Goal: Task Accomplishment & Management: Complete application form

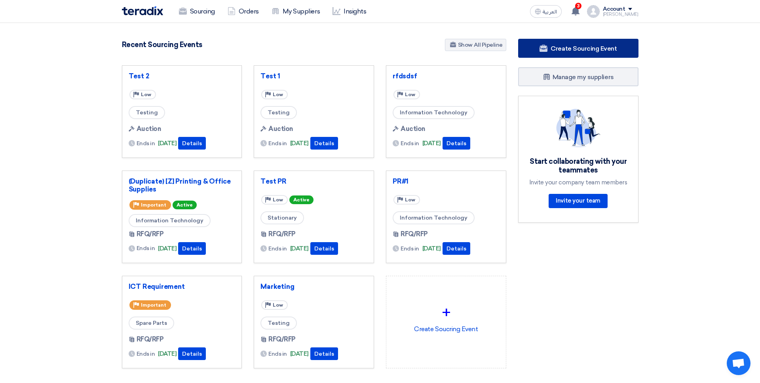
click at [560, 50] on span "Create Sourcing Event" at bounding box center [583, 49] width 66 height 8
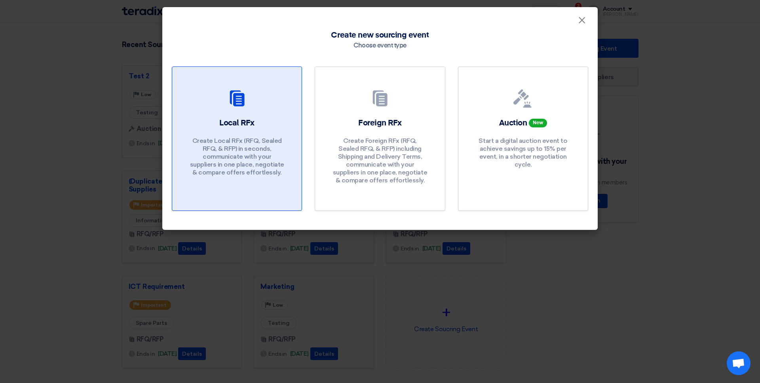
click at [229, 117] on h2 "Local RFx" at bounding box center [236, 122] width 35 height 11
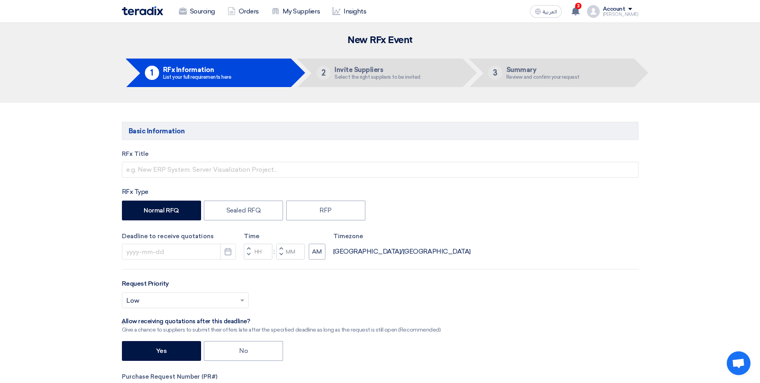
click at [194, 21] on div "Sourcing Orders My Suppliers Insights العربية ع 3 We would like to inform you t…" at bounding box center [380, 11] width 528 height 23
click at [197, 15] on link "Sourcing" at bounding box center [196, 11] width 49 height 17
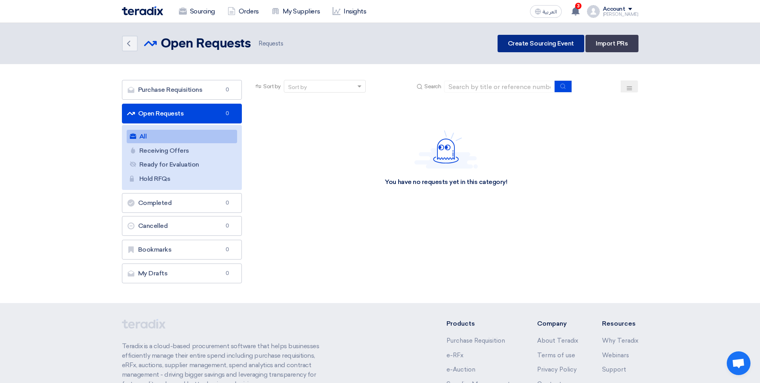
click at [525, 44] on link "Create Sourcing Event" at bounding box center [540, 43] width 87 height 17
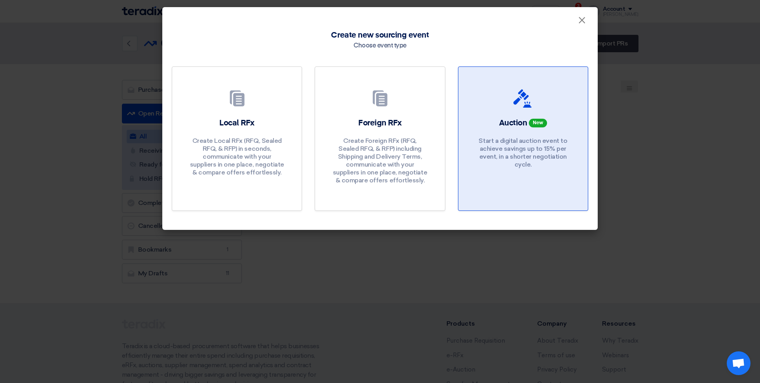
click at [553, 102] on div at bounding box center [523, 100] width 110 height 22
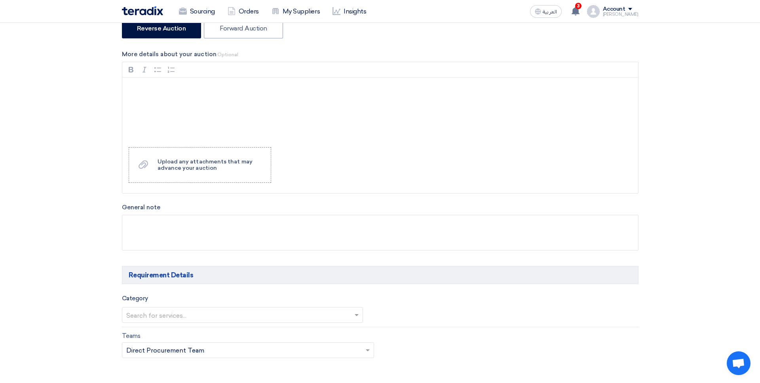
scroll to position [89, 0]
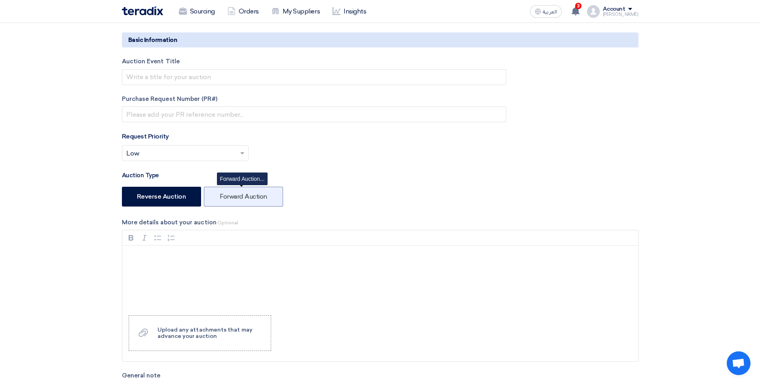
click at [253, 193] on label "Forward Auction" at bounding box center [243, 197] width 79 height 20
click at [225, 193] on input "Forward Auction" at bounding box center [222, 195] width 5 height 5
radio input "true"
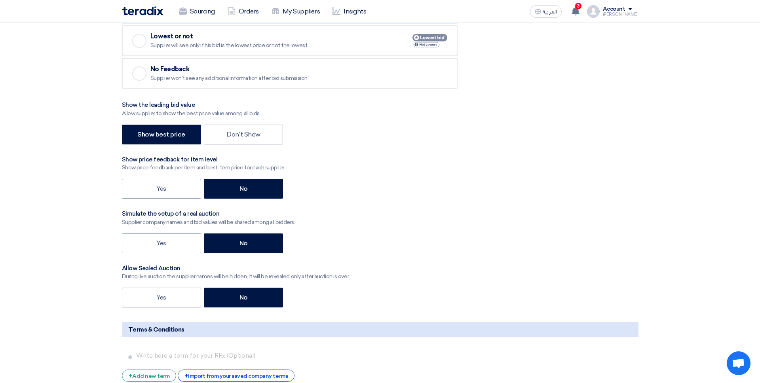
scroll to position [1041, 0]
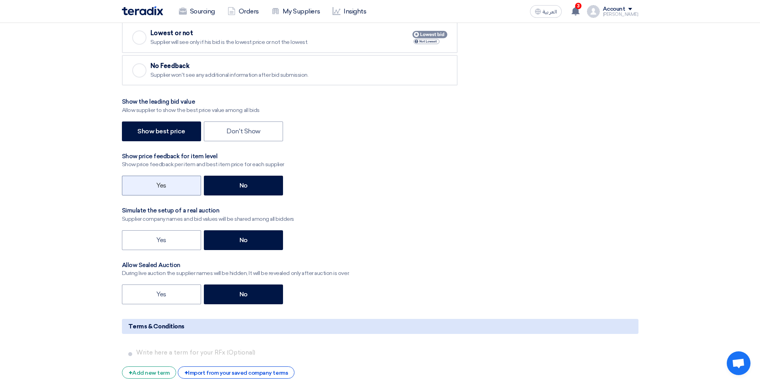
click at [180, 191] on label "Yes" at bounding box center [161, 186] width 79 height 20
click at [161, 188] on input "Yes" at bounding box center [158, 184] width 5 height 5
radio input "true"
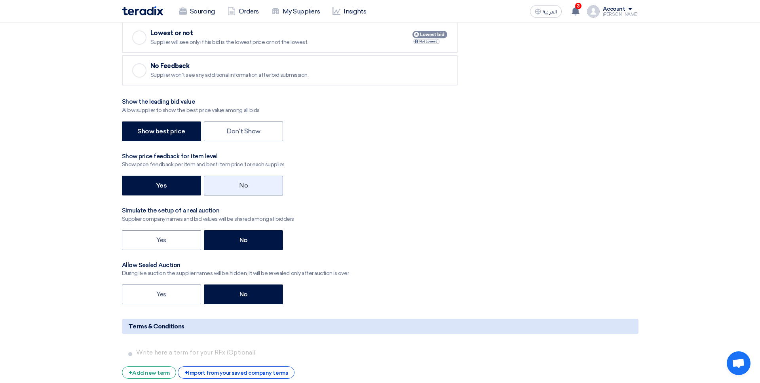
click at [212, 190] on label "No" at bounding box center [243, 186] width 79 height 20
click at [239, 188] on input "No" at bounding box center [241, 184] width 5 height 5
radio input "true"
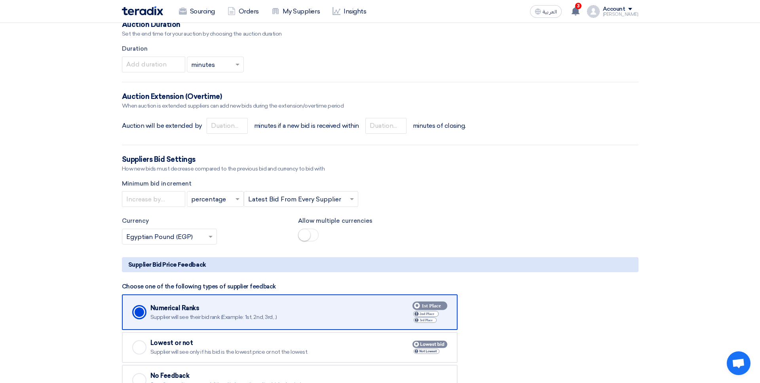
scroll to position [730, 0]
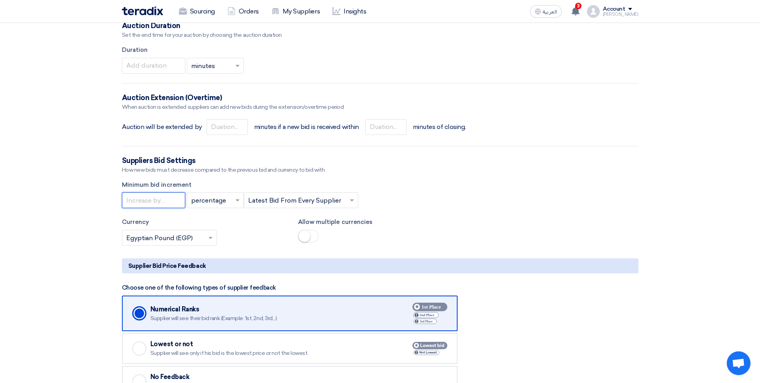
click at [167, 201] on input "number" at bounding box center [153, 200] width 63 height 16
click at [297, 202] on input "text" at bounding box center [297, 201] width 98 height 13
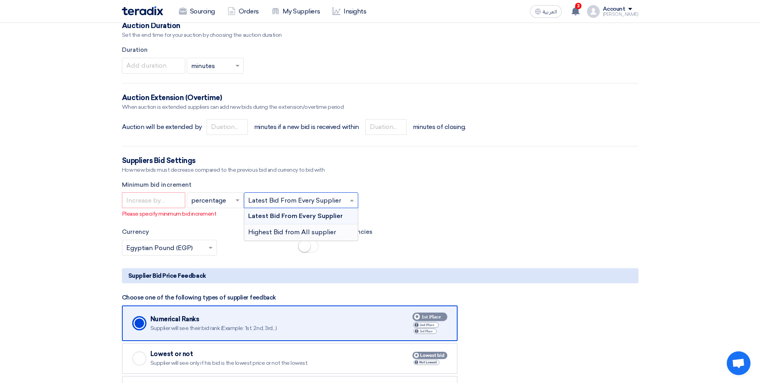
click at [298, 231] on span "Highest Bid from All supplier" at bounding box center [292, 232] width 88 height 8
click at [242, 224] on form "Basic Information Auction Event Title Purchase Request Number (PR#) Request Pri…" at bounding box center [380, 57] width 516 height 1331
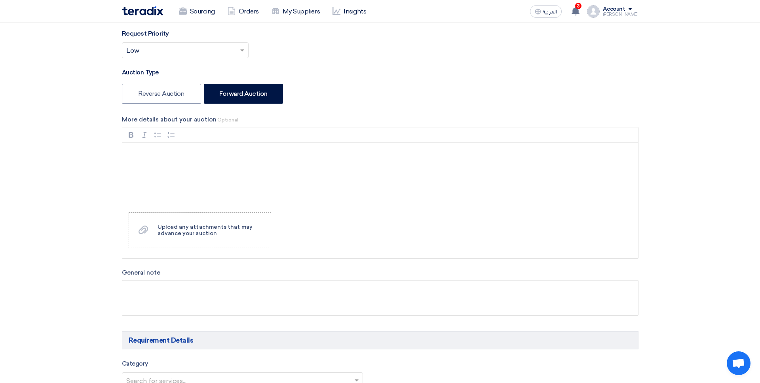
scroll to position [80, 0]
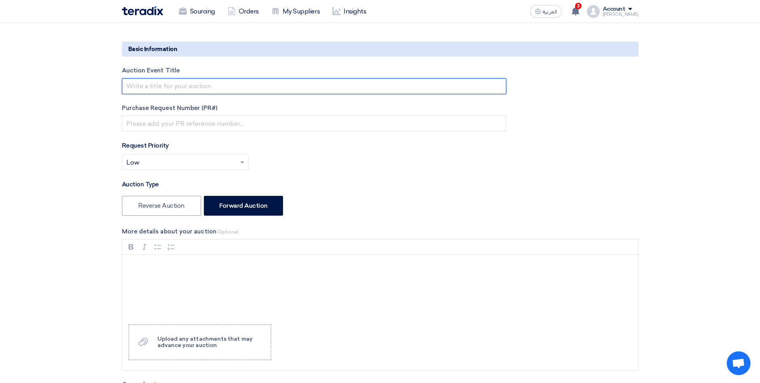
click at [182, 89] on input "text" at bounding box center [314, 86] width 384 height 16
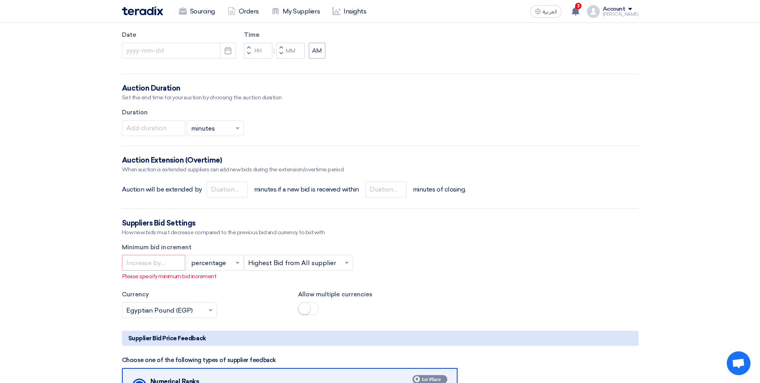
scroll to position [0, 0]
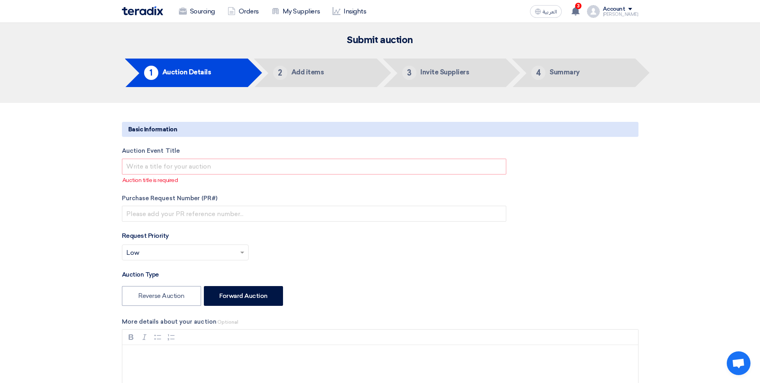
click at [173, 127] on h5 "Basic Information" at bounding box center [380, 129] width 516 height 15
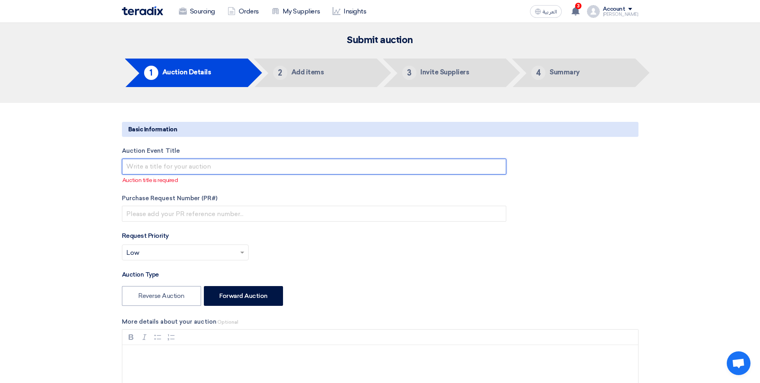
click at [263, 163] on input "text" at bounding box center [314, 167] width 384 height 16
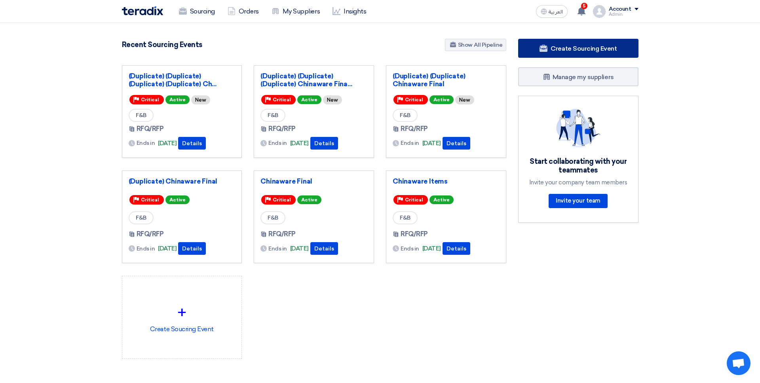
click at [570, 47] on span "Create Sourcing Event" at bounding box center [583, 49] width 66 height 8
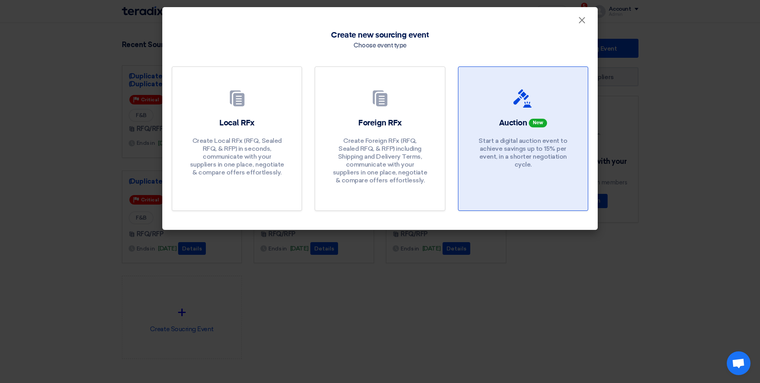
drag, startPoint x: 551, startPoint y: 112, endPoint x: 534, endPoint y: 147, distance: 38.7
click at [551, 112] on link "Auction New Start a digital auction event to achieve savings up to 15% per even…" at bounding box center [523, 138] width 130 height 144
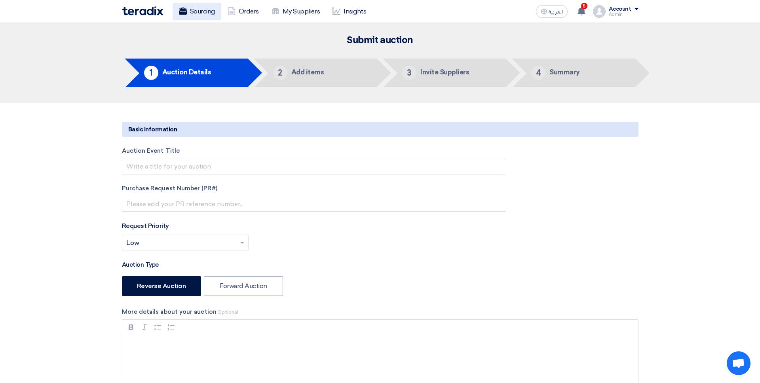
click at [543, 9] on icon at bounding box center [543, 11] width 6 height 6
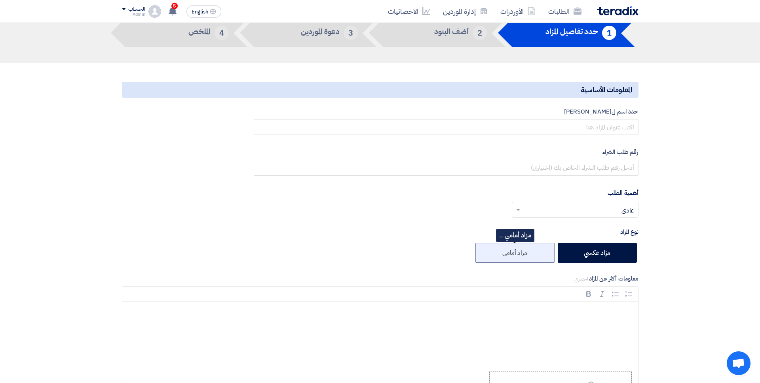
drag, startPoint x: 526, startPoint y: 250, endPoint x: 523, endPoint y: 260, distance: 10.2
click at [525, 250] on label "مزاد أمامي" at bounding box center [514, 253] width 79 height 20
click at [525, 250] on input "مزاد أمامي" at bounding box center [524, 252] width 5 height 5
radio input "true"
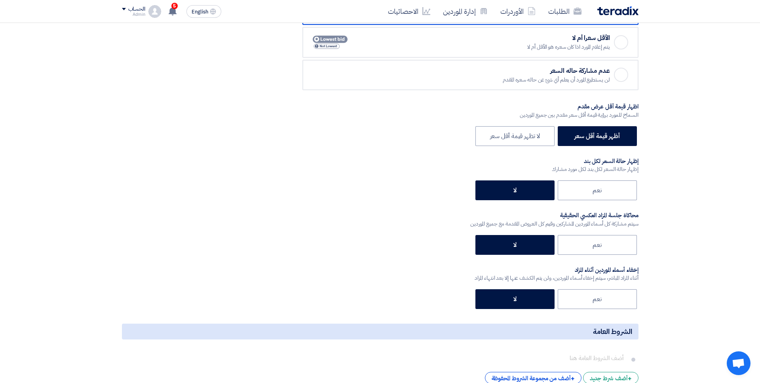
scroll to position [1055, 0]
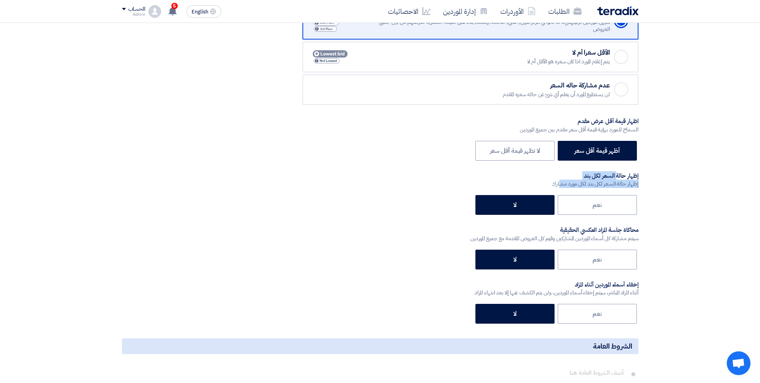
drag, startPoint x: 632, startPoint y: 176, endPoint x: 583, endPoint y: 182, distance: 49.7
click at [581, 182] on label "إظهار حالة السعر لكل بند إظهار حالة السعر لكل بند لكل مورد مشارك" at bounding box center [594, 180] width 86 height 16
click at [593, 180] on div "إظهار حالة السعر لكل بند لكل مورد مشارك" at bounding box center [594, 184] width 86 height 8
click at [605, 175] on div "إظهار حالة السعر لكل بند" at bounding box center [594, 176] width 86 height 8
drag, startPoint x: 636, startPoint y: 176, endPoint x: 583, endPoint y: 183, distance: 53.1
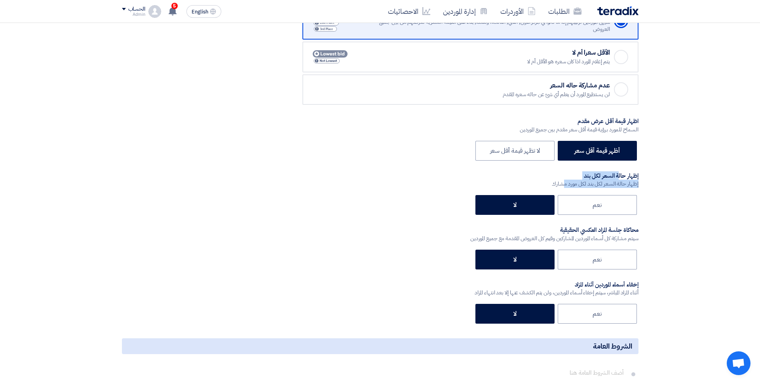
click at [583, 182] on div "إظهار حالة السعر لكل بند لكل مورد مشارك" at bounding box center [594, 184] width 86 height 8
drag, startPoint x: 630, startPoint y: 173, endPoint x: 580, endPoint y: 174, distance: 50.7
click at [610, 174] on div "إظهار حالة السعر لكل بند" at bounding box center [594, 176] width 86 height 8
click at [576, 175] on div "إظهار حالة السعر لكل بند" at bounding box center [594, 176] width 86 height 8
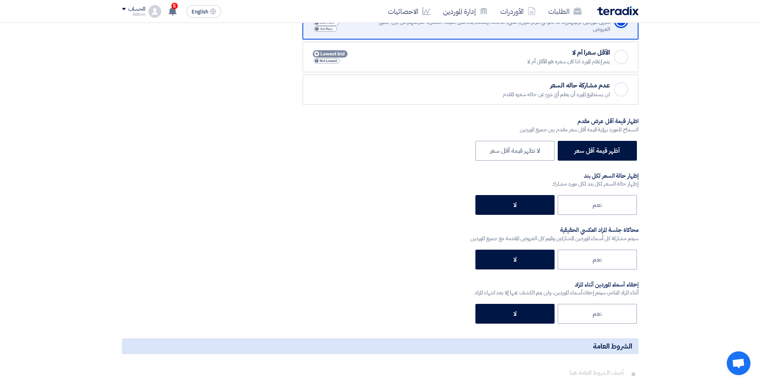
click at [579, 178] on div "إظهار حالة السعر لكل بند" at bounding box center [594, 176] width 86 height 8
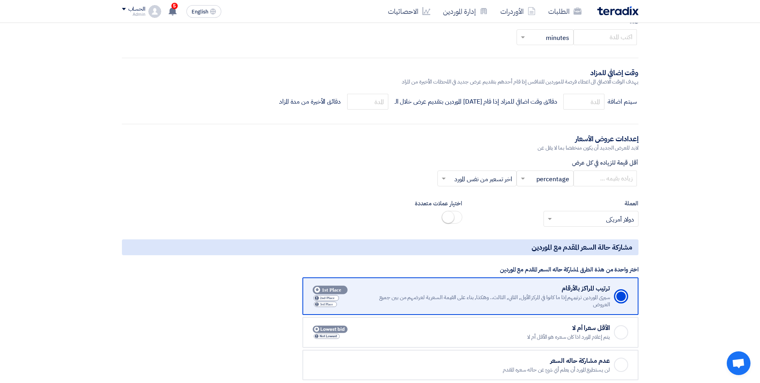
scroll to position [778, 0]
drag, startPoint x: 625, startPoint y: 163, endPoint x: 591, endPoint y: 163, distance: 33.2
click at [621, 163] on label "أقل قيمة للزياده في كل عرض" at bounding box center [380, 163] width 516 height 9
click at [591, 163] on label "أقل قيمة للزياده في كل عرض" at bounding box center [380, 163] width 516 height 9
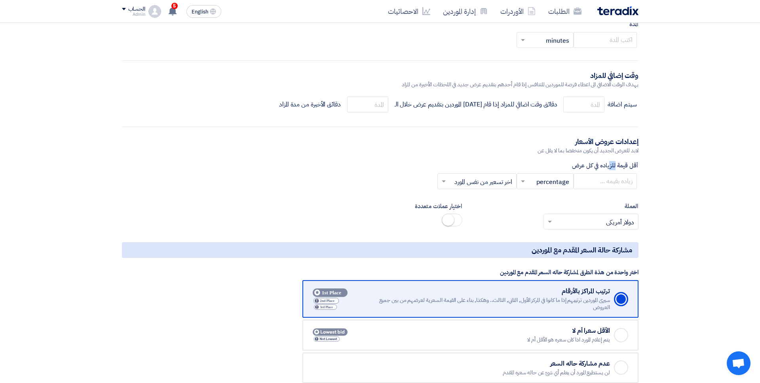
drag, startPoint x: 582, startPoint y: 160, endPoint x: 569, endPoint y: 160, distance: 12.7
click at [569, 160] on form "المعلومات الأساسية حدد اسم للمزاد رقم طلب الشراء أهمية الطلب أختر أهمية الطلب..…" at bounding box center [380, 25] width 516 height 1350
click at [553, 172] on div "أقل قيمة للزياده في كل عرض × percentage × × اخر تسعير من نفس المورد ×" at bounding box center [380, 175] width 516 height 28
click at [603, 183] on input "number" at bounding box center [604, 181] width 63 height 16
click at [625, 189] on form "المعلومات الأساسية حدد اسم للمزاد رقم طلب الشراء أهمية الطلب أختر أهمية الطلب..…" at bounding box center [380, 25] width 516 height 1350
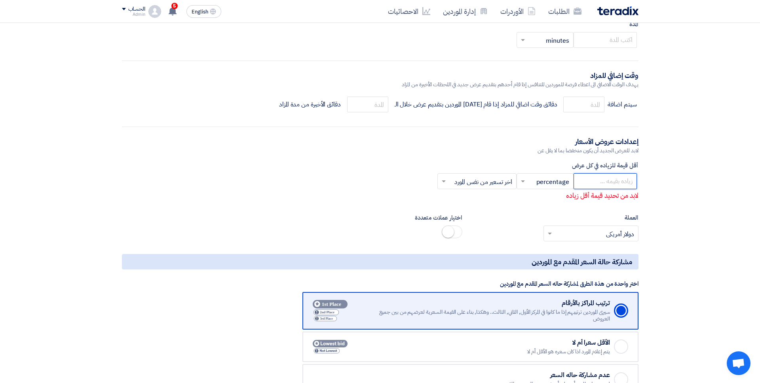
click at [634, 179] on input "number" at bounding box center [604, 181] width 63 height 16
click at [614, 184] on input "number" at bounding box center [604, 181] width 63 height 16
type input "1000"
click at [468, 183] on input "text" at bounding box center [480, 181] width 63 height 13
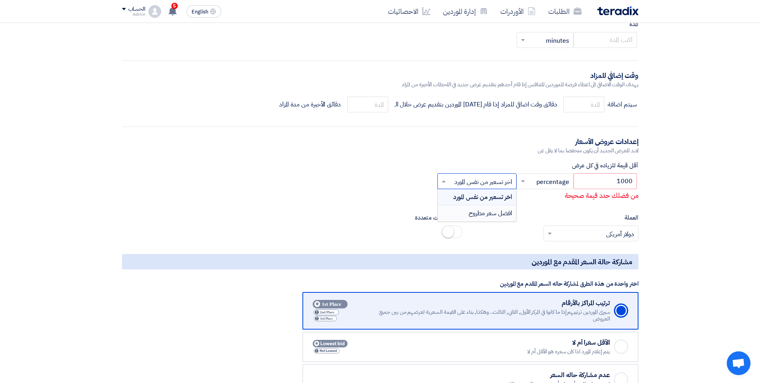
click at [480, 216] on span "افضل سعر مطروح" at bounding box center [490, 212] width 44 height 9
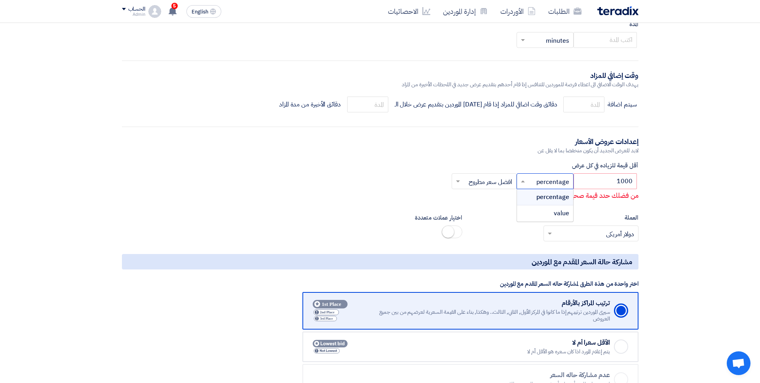
click at [546, 180] on input "text" at bounding box center [549, 181] width 41 height 13
click at [556, 210] on span "value" at bounding box center [560, 212] width 15 height 9
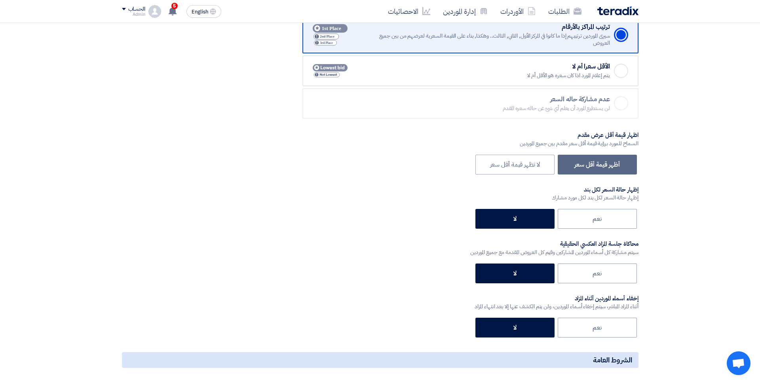
scroll to position [1041, 0]
click at [595, 219] on label "نعم" at bounding box center [596, 218] width 79 height 20
click at [596, 219] on input "نعم" at bounding box center [598, 217] width 5 height 5
radio input "true"
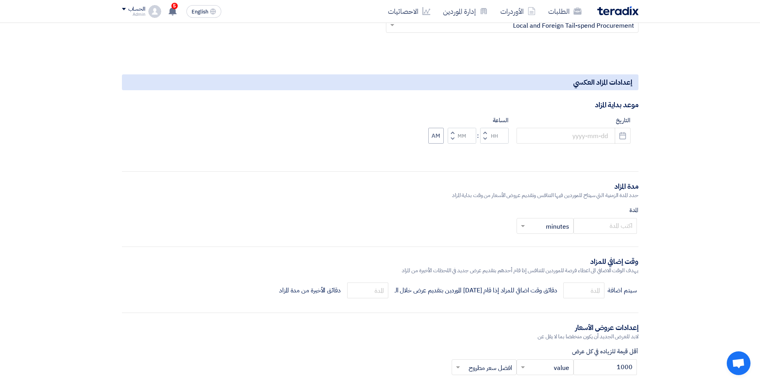
scroll to position [590, 0]
drag, startPoint x: 637, startPoint y: 186, endPoint x: 614, endPoint y: 195, distance: 24.0
click at [614, 194] on div "مدة المزاد حدد المدة الزمنية التي سيتاح للموردين فيها التنافس وتقديم عروض الأسع…" at bounding box center [380, 191] width 516 height 18
click at [614, 195] on div "حدد المدة الزمنية التي سيتاح للموردين فيها التنافس وتقديم عروض الأسعار من وقت ب…" at bounding box center [380, 196] width 516 height 8
drag, startPoint x: 642, startPoint y: 184, endPoint x: 620, endPoint y: 188, distance: 23.3
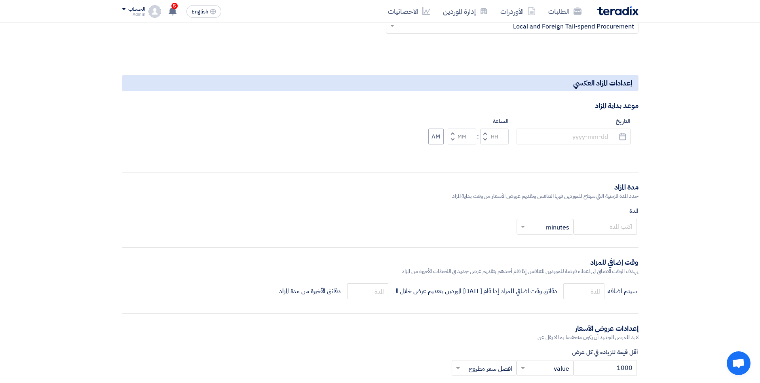
click at [622, 187] on div "المعلومات الأساسية حدد اسم للمزاد رقم طلب الشراء أهمية الطلب أختر أهمية الطلب..…" at bounding box center [380, 209] width 528 height 1353
click at [614, 199] on div "حدد المدة الزمنية التي سيتاح للموردين فيها التنافس وتقديم عروض الأسعار من وقت ب…" at bounding box center [380, 196] width 516 height 8
click at [621, 193] on div "حدد المدة الزمنية التي سيتاح للموردين فيها التنافس وتقديم عروض الأسعار من وقت ب…" at bounding box center [380, 196] width 516 height 8
drag, startPoint x: 623, startPoint y: 189, endPoint x: 609, endPoint y: 189, distance: 14.2
click at [620, 189] on div "المعلومات الأساسية حدد اسم للمزاد رقم طلب الشراء أهمية الطلب أختر أهمية الطلب..…" at bounding box center [380, 209] width 528 height 1353
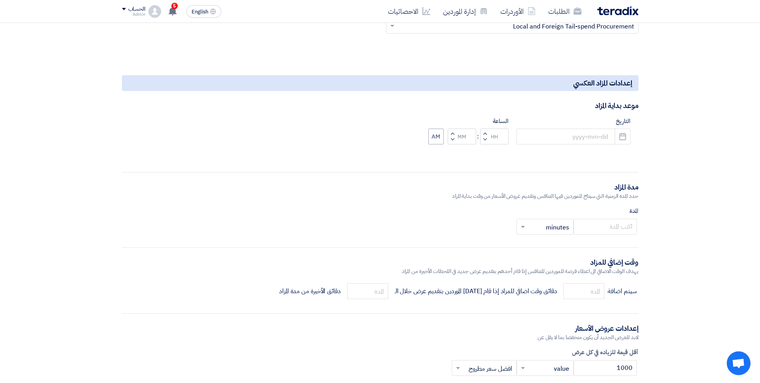
click at [606, 195] on div "حدد المدة الزمنية التي سيتاح للموردين فيها التنافس وتقديم عروض الأسعار من وقت ب…" at bounding box center [380, 196] width 516 height 8
click at [606, 196] on div "حدد المدة الزمنية التي سيتاح للموردين فيها التنافس وتقديم عروض الأسعار من وقت ب…" at bounding box center [380, 196] width 516 height 8
click at [592, 292] on input "number" at bounding box center [583, 291] width 41 height 16
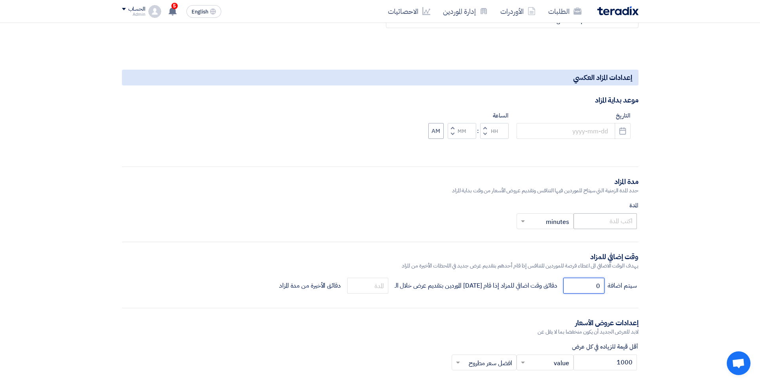
type input "0"
click at [616, 217] on input "number" at bounding box center [604, 221] width 63 height 16
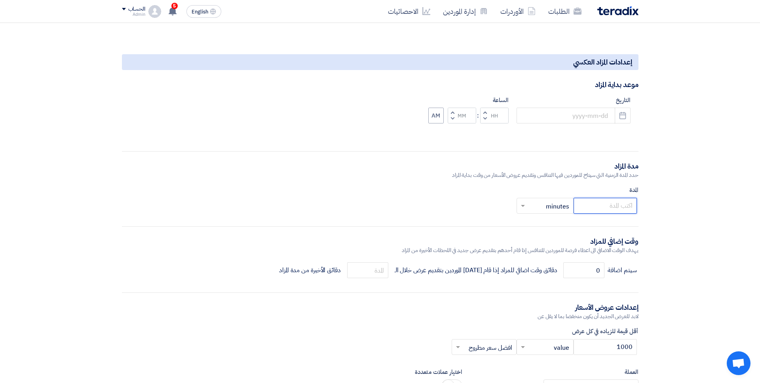
scroll to position [618, 0]
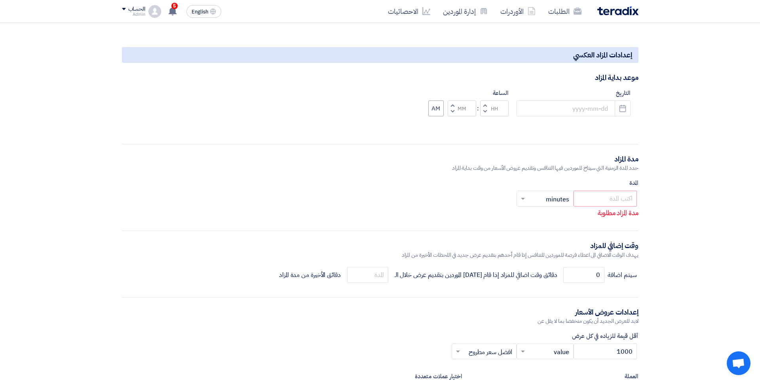
drag, startPoint x: 626, startPoint y: 228, endPoint x: 589, endPoint y: 244, distance: 40.3
click at [581, 231] on form "المعلومات الأساسية حدد اسم للمزاد رقم طلب الشراء أهمية الطلب أختر أهمية الطلب..…" at bounding box center [380, 189] width 516 height 1362
drag, startPoint x: 627, startPoint y: 250, endPoint x: 576, endPoint y: 246, distance: 50.8
click at [576, 246] on div "وقت إضافي للمزاد" at bounding box center [380, 246] width 516 height 10
click at [578, 248] on div "وقت إضافي للمزاد" at bounding box center [380, 246] width 516 height 10
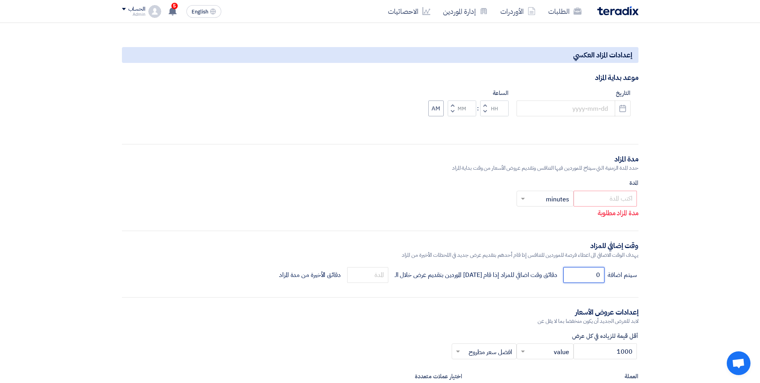
drag, startPoint x: 581, startPoint y: 264, endPoint x: 584, endPoint y: 290, distance: 25.9
click at [580, 264] on form "المعلومات الأساسية حدد اسم للمزاد رقم طلب الشراء أهمية الطلب أختر أهمية الطلب..…" at bounding box center [380, 189] width 516 height 1362
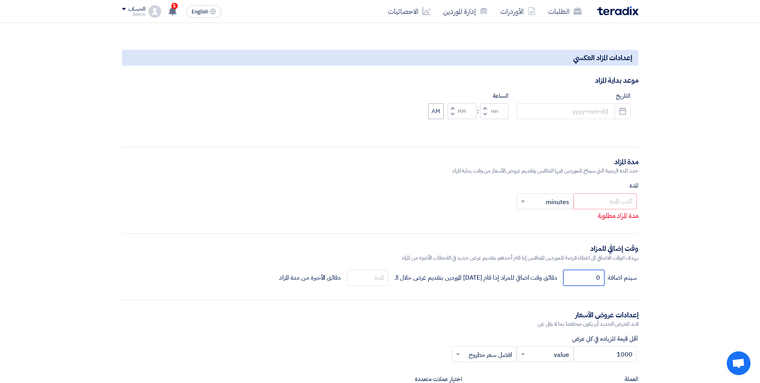
drag, startPoint x: 586, startPoint y: 279, endPoint x: 600, endPoint y: 281, distance: 14.4
click at [600, 281] on input "0" at bounding box center [583, 278] width 41 height 16
drag, startPoint x: 600, startPoint y: 281, endPoint x: 599, endPoint y: 287, distance: 6.4
click at [600, 281] on input "0" at bounding box center [583, 278] width 41 height 16
drag, startPoint x: 592, startPoint y: 275, endPoint x: 599, endPoint y: 275, distance: 7.5
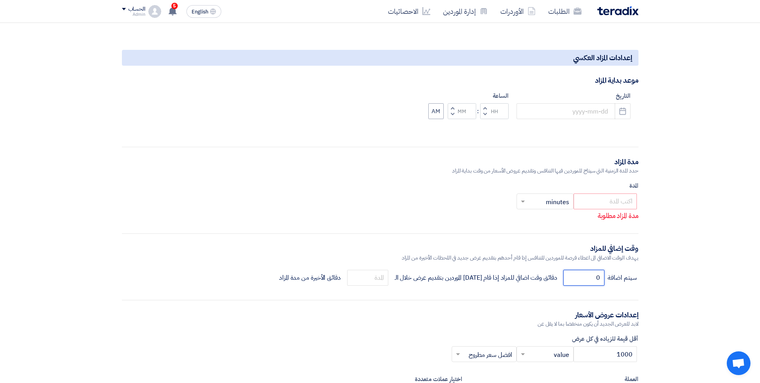
click at [599, 275] on input "0" at bounding box center [583, 278] width 41 height 16
click at [594, 278] on input "0" at bounding box center [583, 278] width 41 height 16
click at [602, 277] on input "0" at bounding box center [583, 278] width 41 height 16
click at [373, 282] on input "number" at bounding box center [367, 278] width 41 height 16
drag, startPoint x: 616, startPoint y: 356, endPoint x: 633, endPoint y: 358, distance: 17.1
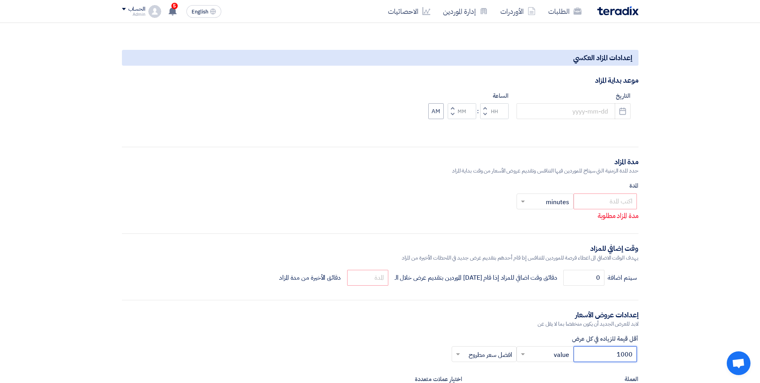
click at [637, 354] on div "1000 × value × × افضل سعر مطروح ×" at bounding box center [380, 354] width 516 height 16
click at [385, 280] on input "number" at bounding box center [367, 278] width 41 height 16
drag, startPoint x: 386, startPoint y: 275, endPoint x: 393, endPoint y: 275, distance: 7.1
click at [388, 275] on input "5" at bounding box center [367, 278] width 41 height 16
click at [387, 276] on input "5" at bounding box center [367, 278] width 41 height 16
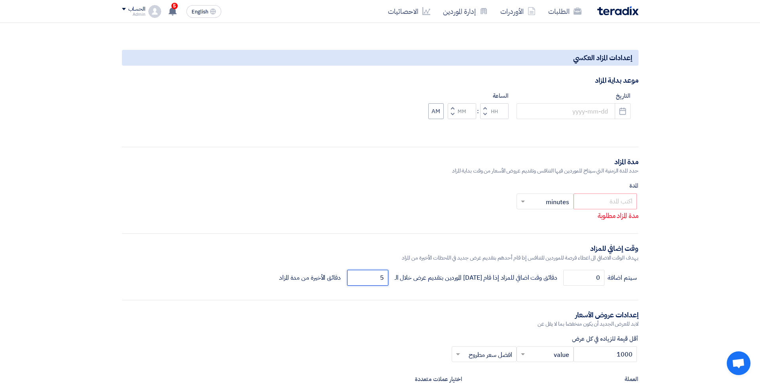
drag, startPoint x: 384, startPoint y: 280, endPoint x: 392, endPoint y: 278, distance: 8.5
click at [388, 278] on input "5" at bounding box center [367, 278] width 41 height 16
type input "5"
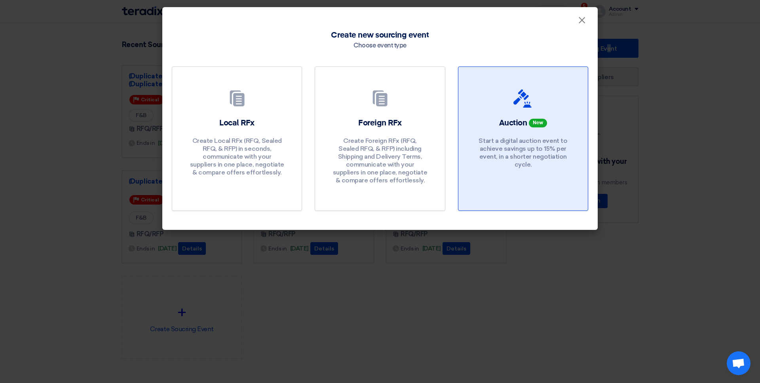
click at [544, 117] on h2 "Auction New" at bounding box center [523, 122] width 48 height 11
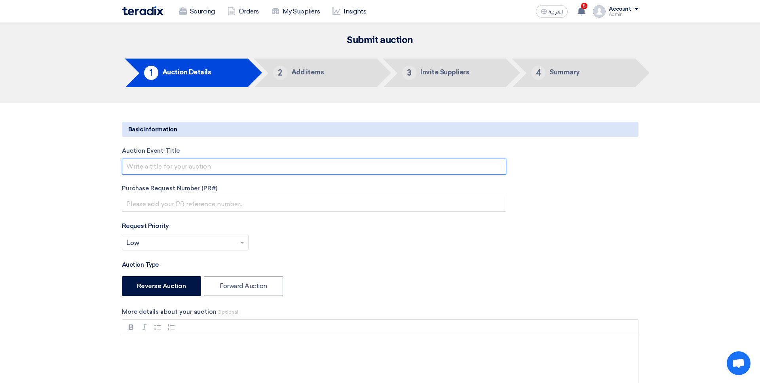
click at [342, 161] on input "text" at bounding box center [314, 167] width 384 height 16
click at [332, 168] on input "text" at bounding box center [314, 167] width 384 height 16
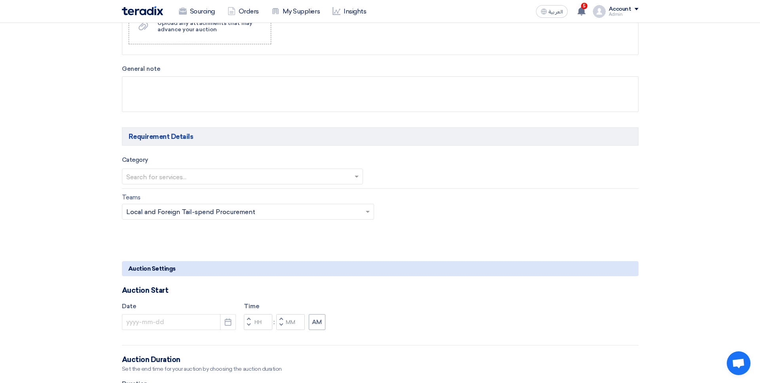
scroll to position [427, 0]
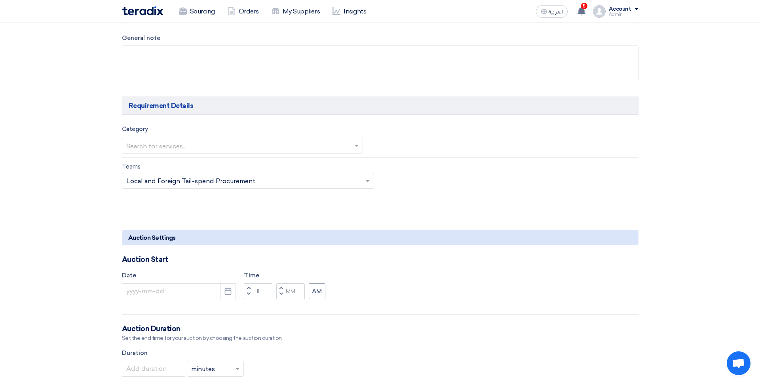
type input "ddf"
drag, startPoint x: 269, startPoint y: 145, endPoint x: 267, endPoint y: 152, distance: 7.0
click at [268, 145] on input "text" at bounding box center [238, 146] width 225 height 13
drag, startPoint x: 269, startPoint y: 155, endPoint x: 279, endPoint y: 160, distance: 11.9
click at [268, 155] on div "F&B" at bounding box center [242, 161] width 241 height 16
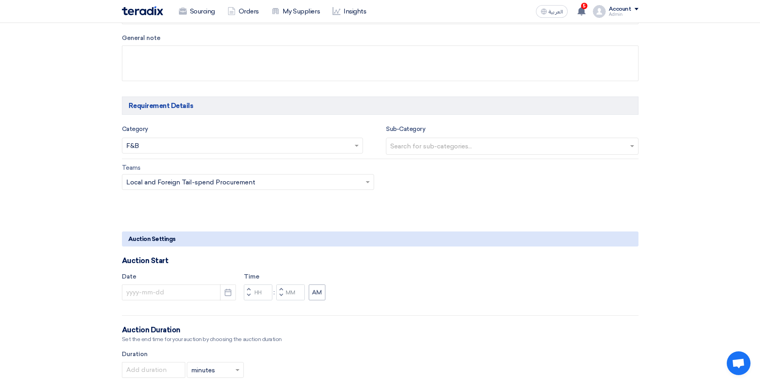
click at [448, 150] on input "text" at bounding box center [513, 146] width 246 height 13
click at [447, 163] on div "No items found" at bounding box center [512, 163] width 252 height 16
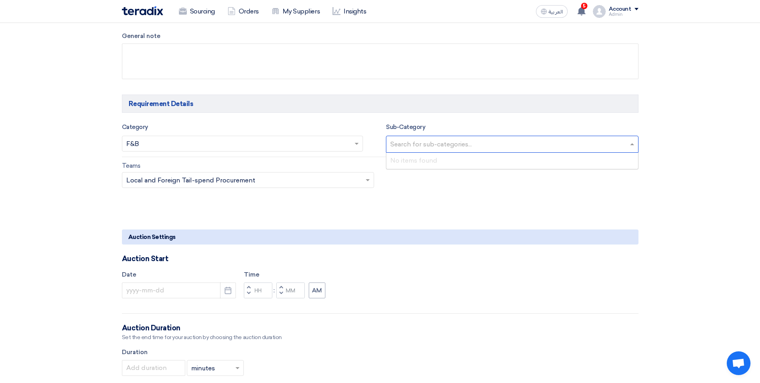
click at [367, 196] on form "Basic Information Auction Event Title ddf Purchase Request Number (PR#) Request…" at bounding box center [380, 354] width 516 height 1323
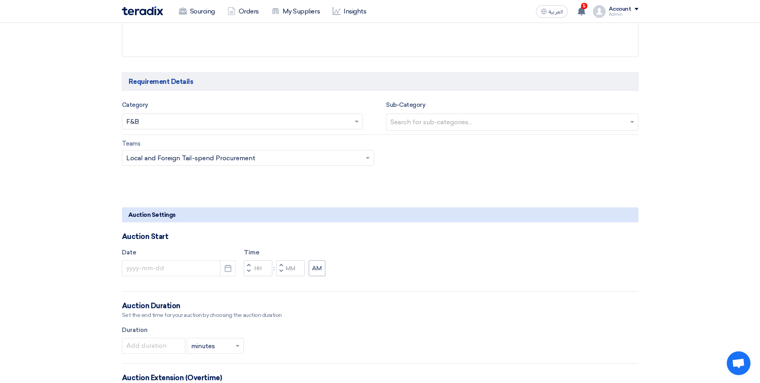
scroll to position [493, 0]
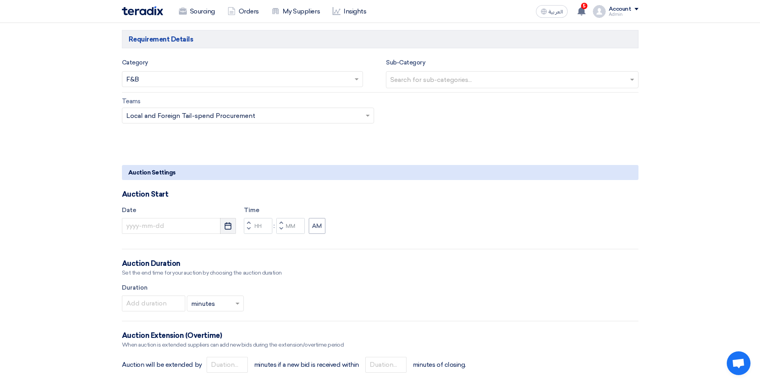
drag, startPoint x: 222, startPoint y: 222, endPoint x: 228, endPoint y: 229, distance: 9.6
click at [222, 222] on button "Pick a date" at bounding box center [228, 226] width 16 height 16
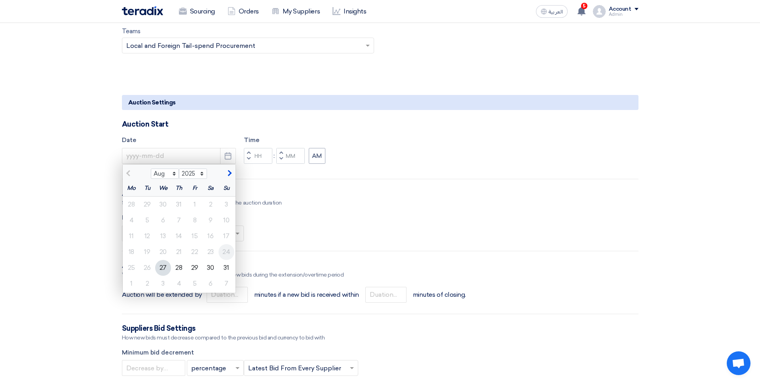
scroll to position [570, 0]
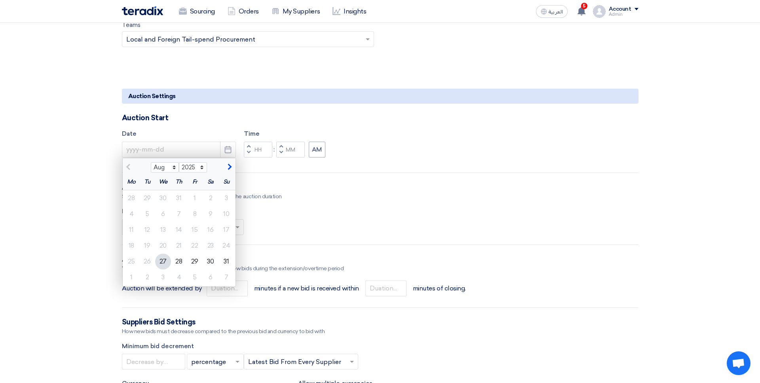
click at [225, 260] on div "31" at bounding box center [226, 262] width 16 height 16
type input "8/31/2025"
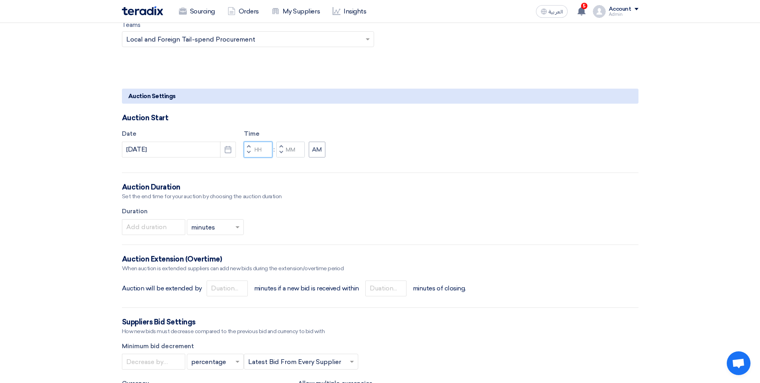
click at [267, 153] on input "Hours" at bounding box center [258, 150] width 28 height 16
type input "10"
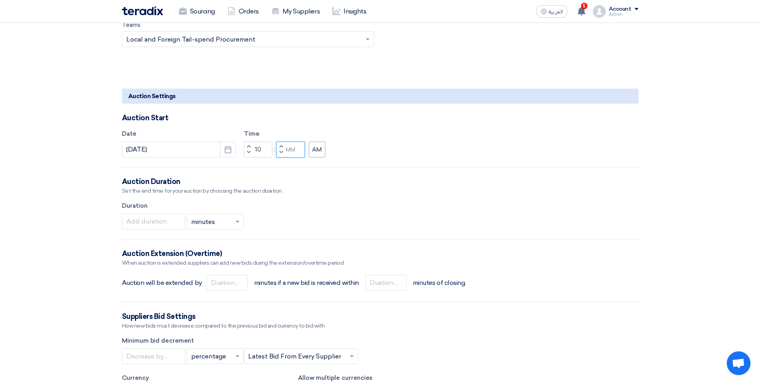
click at [288, 147] on input "Minutes" at bounding box center [290, 150] width 28 height 16
type input "00"
click at [153, 227] on input "number" at bounding box center [153, 222] width 63 height 16
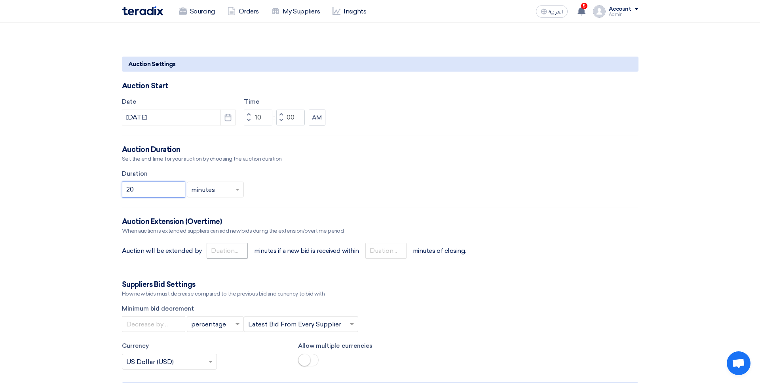
type input "20"
click at [221, 253] on input "number" at bounding box center [227, 251] width 41 height 16
type input "5"
click at [387, 249] on input "number" at bounding box center [385, 251] width 41 height 16
type input "3"
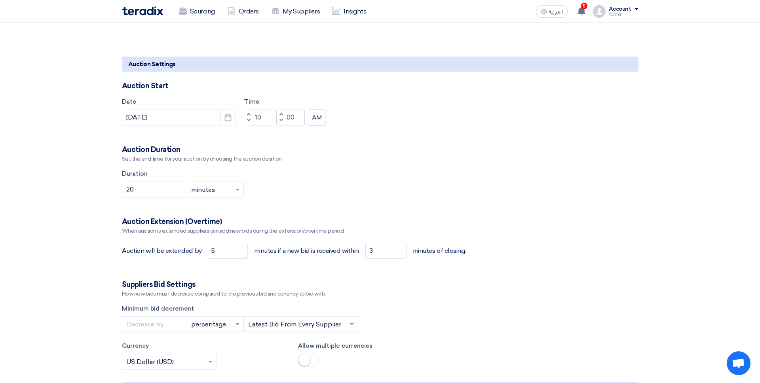
click at [402, 280] on div "Suppliers Bid Settings" at bounding box center [380, 285] width 516 height 10
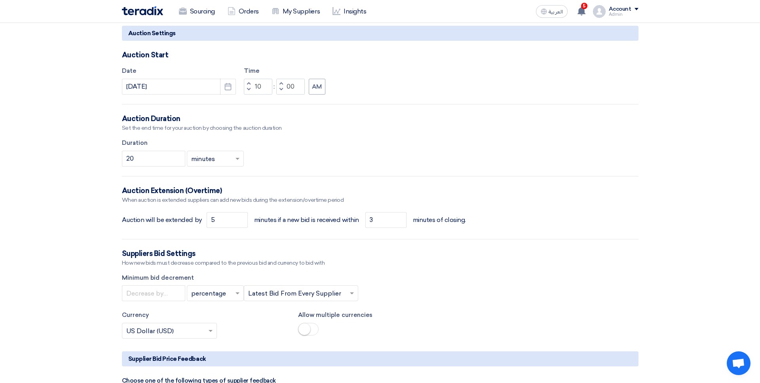
scroll to position [647, 0]
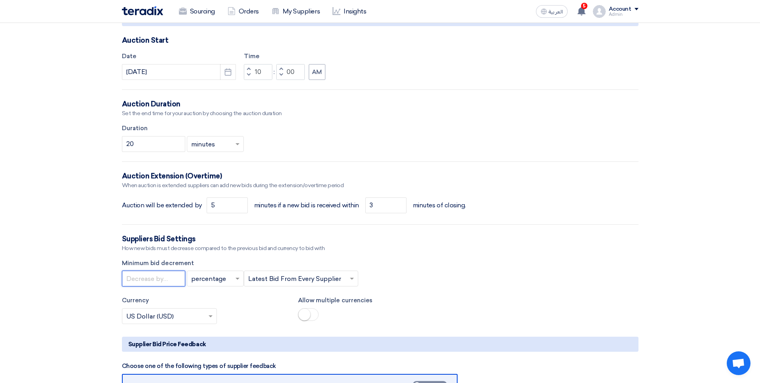
click at [160, 276] on input "number" at bounding box center [153, 279] width 63 height 16
type input "1000"
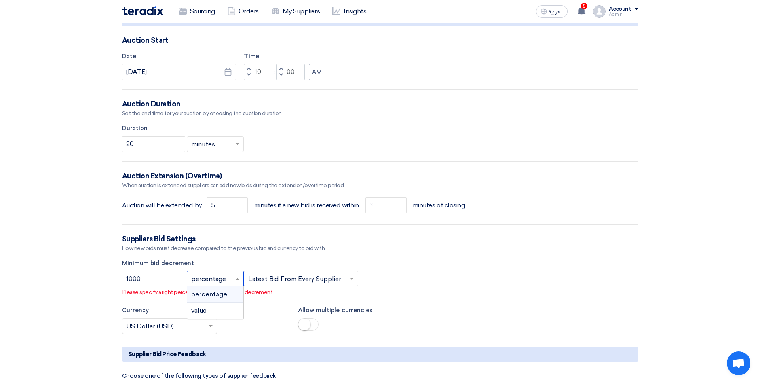
click at [222, 275] on input "text" at bounding box center [211, 279] width 40 height 13
click at [220, 304] on div "value" at bounding box center [215, 311] width 56 height 16
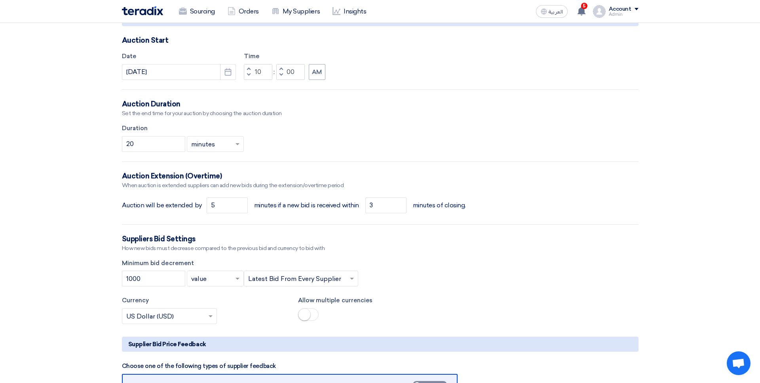
click at [259, 278] on input "text" at bounding box center [297, 279] width 98 height 13
click at [268, 309] on span "Lowest Bid from All Supplier" at bounding box center [291, 311] width 87 height 8
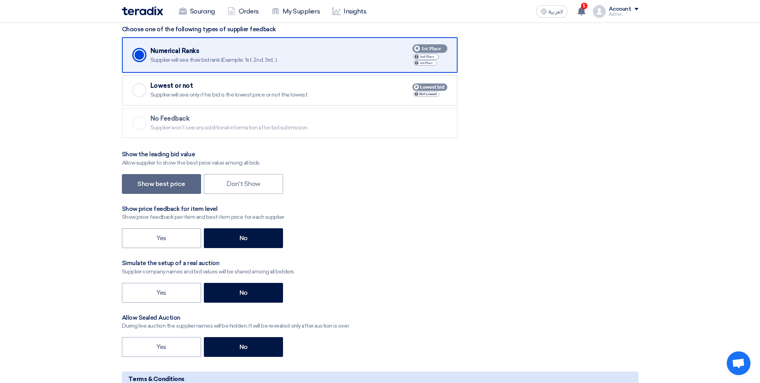
scroll to position [1141, 0]
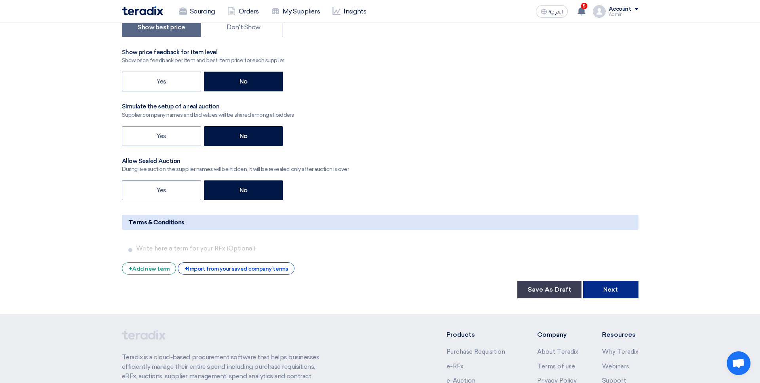
click at [613, 291] on button "Next" at bounding box center [610, 289] width 55 height 17
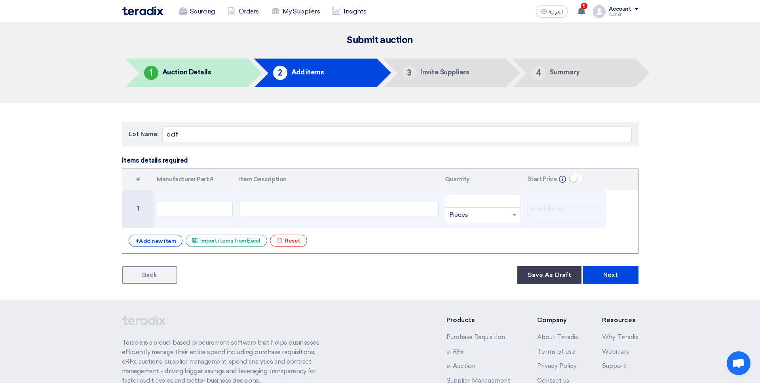
click at [270, 209] on div at bounding box center [338, 209] width 199 height 14
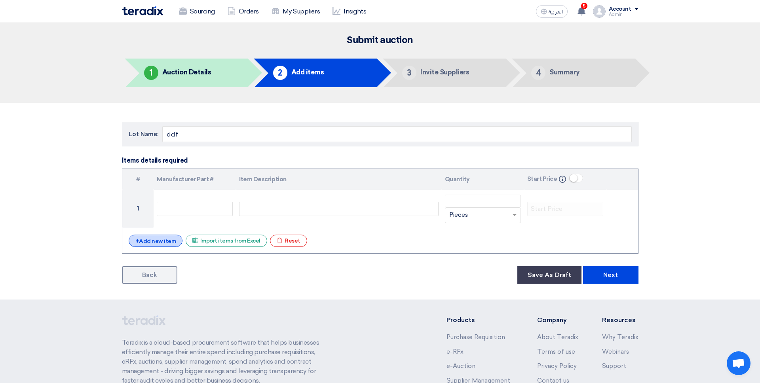
click at [152, 241] on div "+ Add new item" at bounding box center [156, 241] width 54 height 12
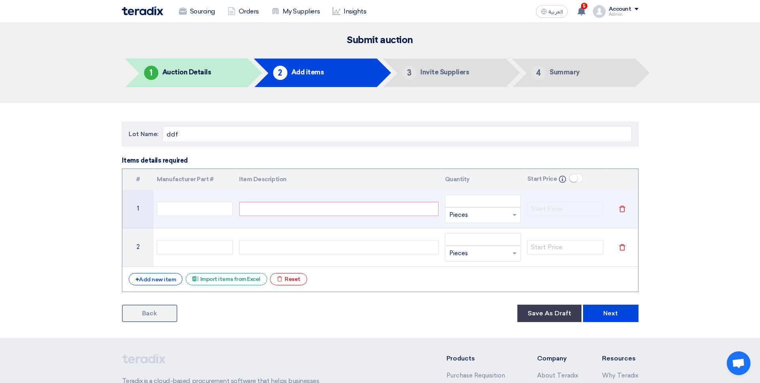
click at [257, 211] on div at bounding box center [338, 209] width 199 height 14
click at [476, 198] on input "number" at bounding box center [483, 201] width 76 height 13
type input "1"
click at [486, 212] on input "text" at bounding box center [478, 215] width 58 height 13
type input "كيلو"
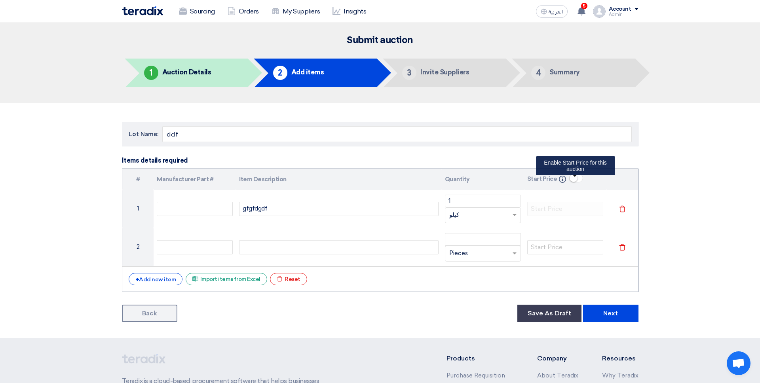
click at [576, 179] on span at bounding box center [576, 178] width 14 height 9
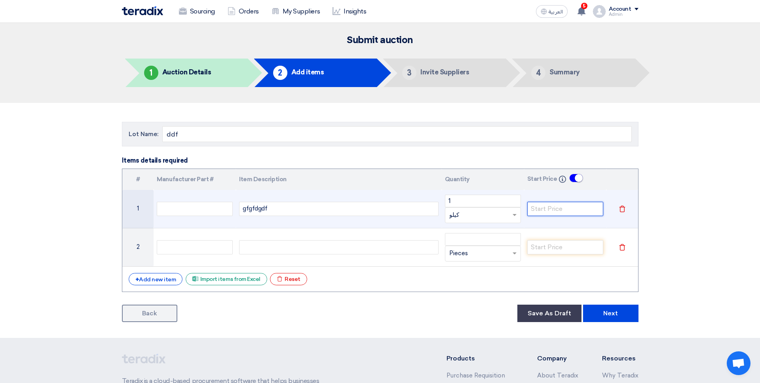
click at [544, 207] on input "number" at bounding box center [565, 209] width 76 height 14
click at [544, 207] on input "100" at bounding box center [565, 209] width 76 height 14
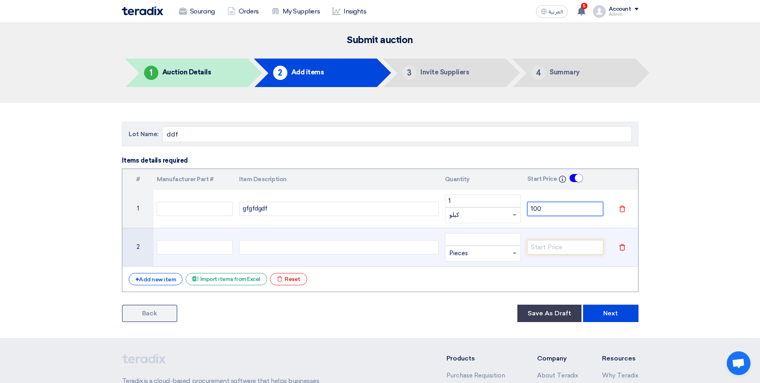
type input "100"
click at [306, 245] on div at bounding box center [338, 247] width 199 height 14
click at [504, 241] on input "number" at bounding box center [483, 239] width 76 height 13
type input "1"
click at [484, 252] on input "text" at bounding box center [478, 253] width 58 height 13
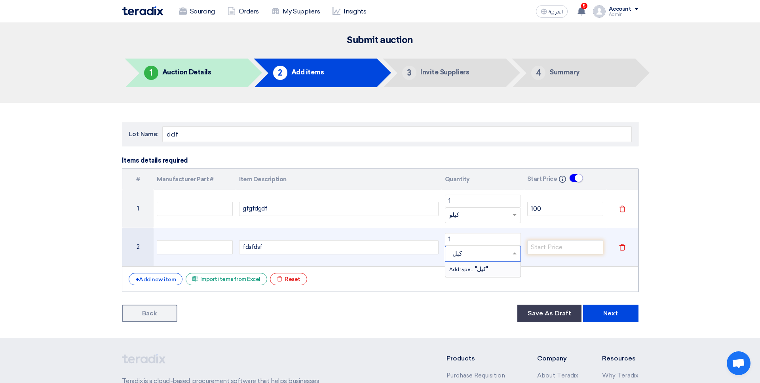
type input "كيلو"
click at [497, 273] on div "Add type... "كيلو"" at bounding box center [482, 268] width 75 height 15
click at [553, 252] on input "number" at bounding box center [565, 247] width 76 height 14
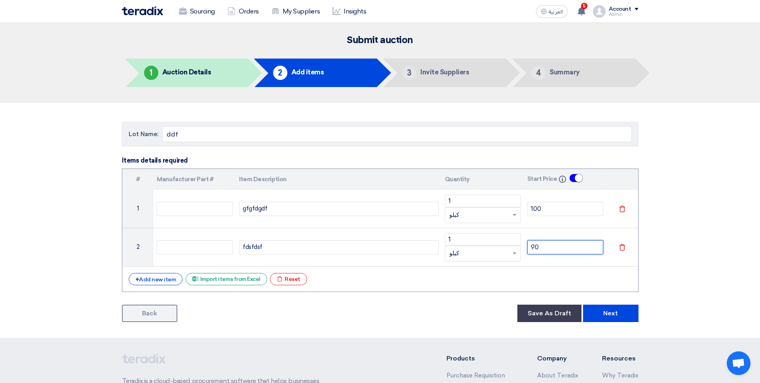
type input "90"
click at [517, 271] on div "# Manufacturer Part # Item Description Quantity Start Price Info 1 gfgfdgdf 1 U…" at bounding box center [380, 230] width 516 height 123
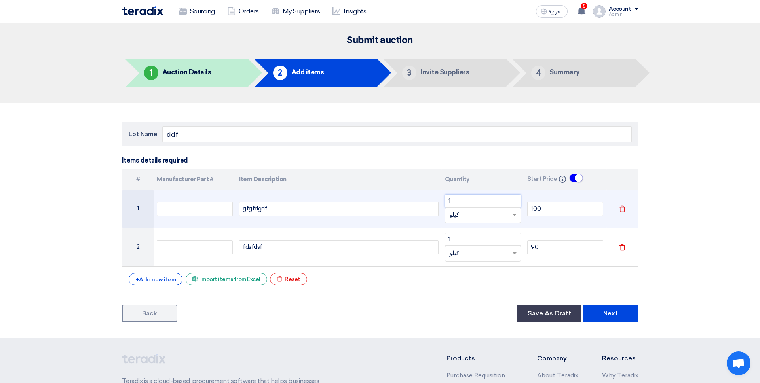
click at [462, 198] on input "1" at bounding box center [483, 201] width 76 height 13
click at [460, 201] on input "1" at bounding box center [483, 201] width 76 height 13
click at [460, 212] on input "text" at bounding box center [478, 215] width 58 height 13
click at [427, 220] on td "gfgfdgdf" at bounding box center [339, 209] width 206 height 38
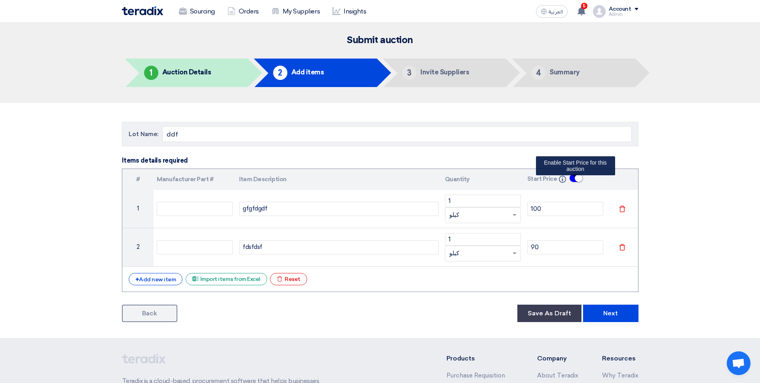
click at [572, 181] on span at bounding box center [576, 178] width 14 height 9
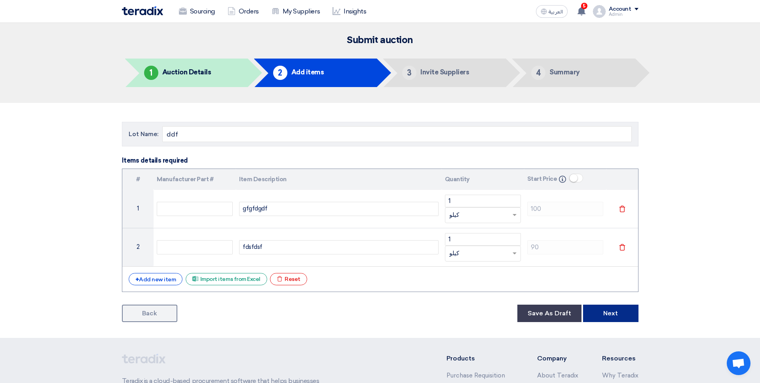
click at [611, 315] on button "Next" at bounding box center [610, 313] width 55 height 17
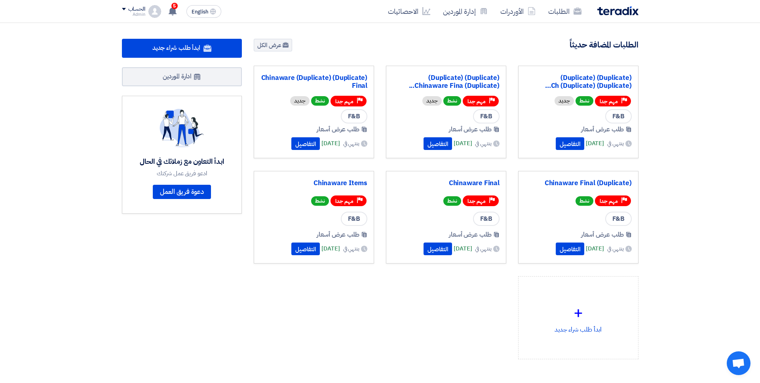
click at [199, 2] on div "الطلبات الأوردرات إدارة الموردين الاحصائيات English EN 5 Procurement User share…" at bounding box center [380, 11] width 528 height 23
click at [207, 10] on span "English" at bounding box center [199, 12] width 17 height 6
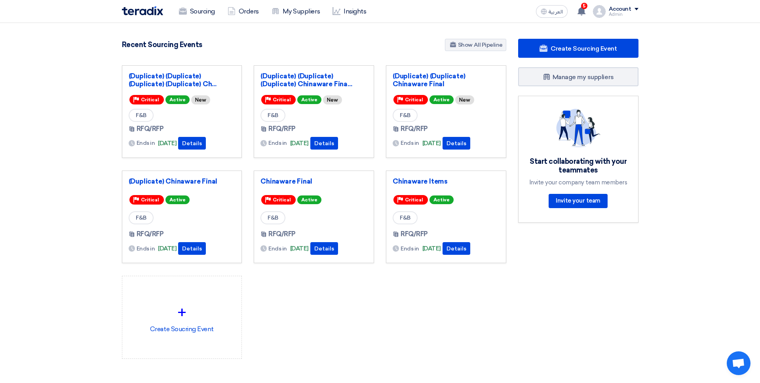
click at [627, 4] on div "العربية ع 5 Procurement User shared RFQ: (Duplicate) Chinaware Final - #71069 w…" at bounding box center [585, 12] width 106 height 16
click at [618, 14] on div "Admin" at bounding box center [623, 14] width 30 height 4
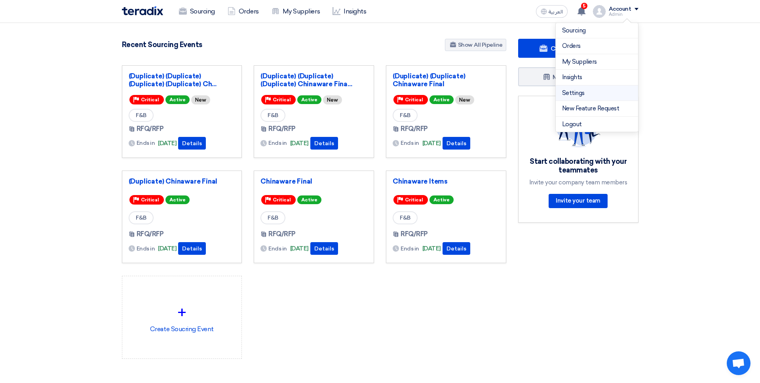
click at [578, 91] on link "Settings" at bounding box center [597, 93] width 70 height 9
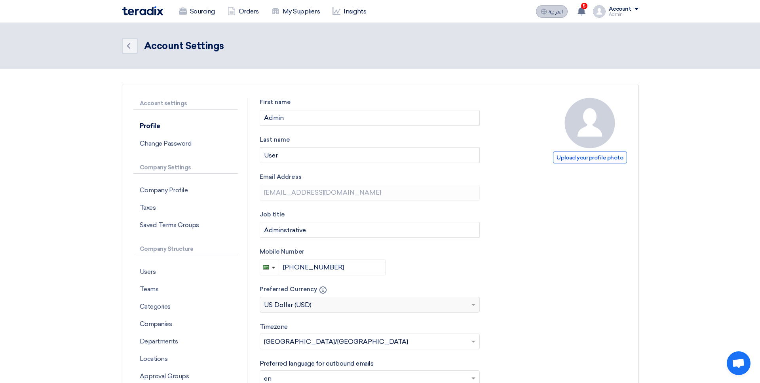
click at [553, 13] on span "العربية" at bounding box center [555, 12] width 14 height 6
type input "حفظ"
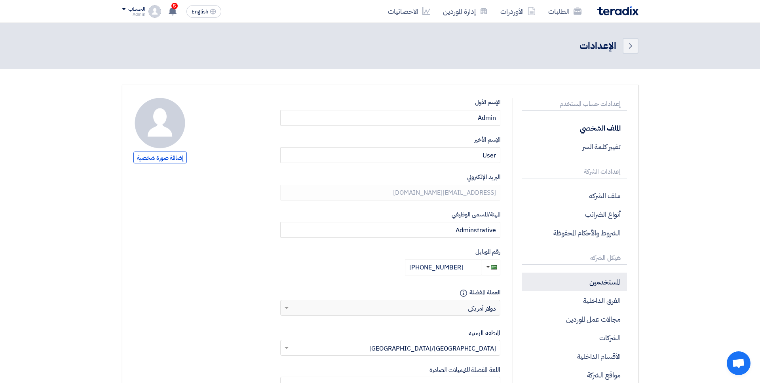
scroll to position [23, 0]
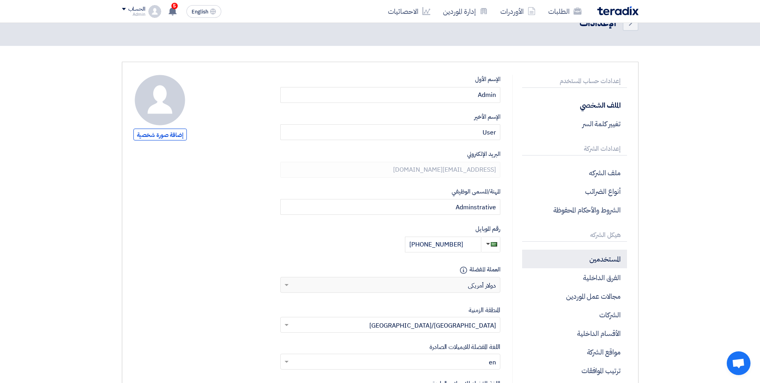
click at [600, 256] on p "المستخدمين" at bounding box center [574, 259] width 104 height 19
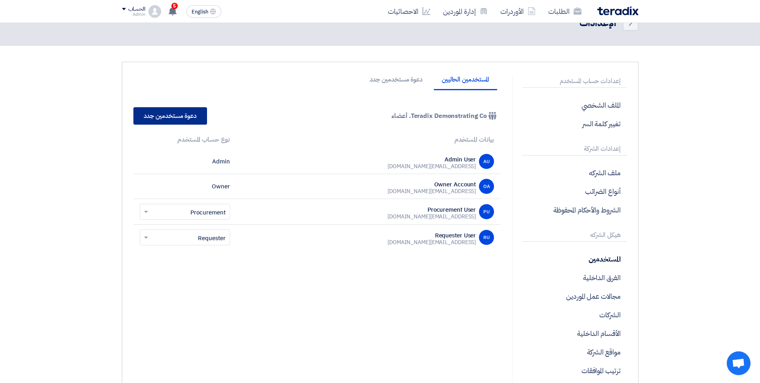
click at [179, 110] on link "دعوة مستخدمين جدد" at bounding box center [170, 115] width 74 height 17
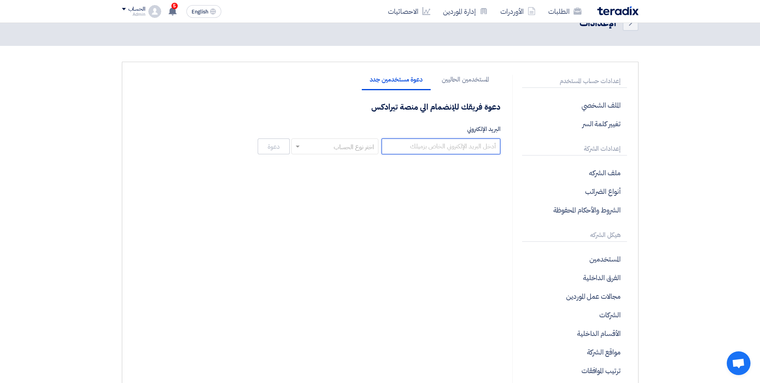
click at [445, 147] on input "البريد الإلكتروني" at bounding box center [440, 146] width 119 height 16
type input "[EMAIL_ADDRESS][DOMAIN_NAME]"
click at [374, 140] on input "text" at bounding box center [338, 146] width 71 height 13
click at [369, 179] on span "Procurement" at bounding box center [357, 178] width 38 height 9
click at [283, 147] on button "دعوة" at bounding box center [274, 146] width 32 height 16
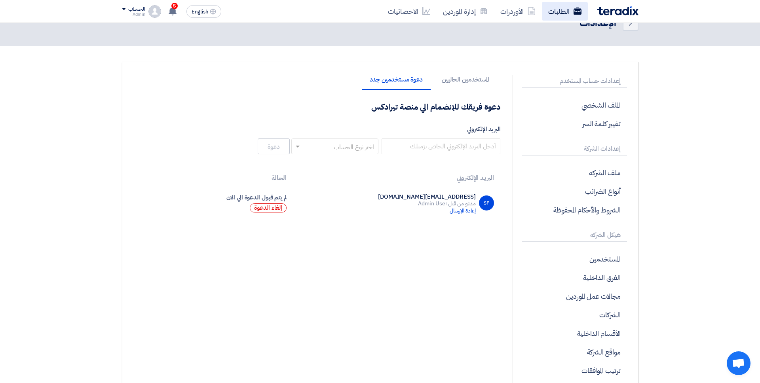
click at [565, 9] on link "الطلبات" at bounding box center [565, 11] width 46 height 19
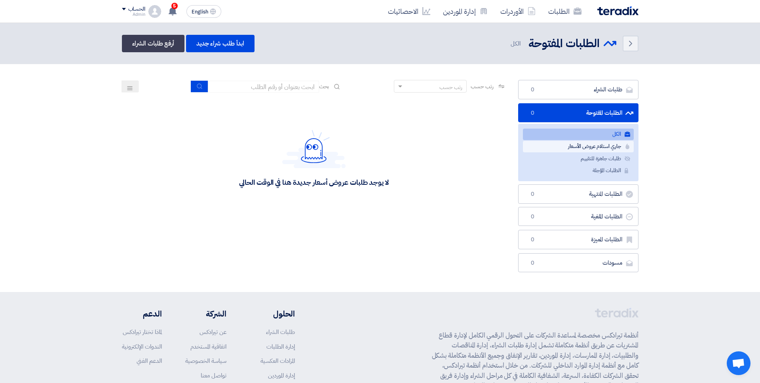
click at [571, 148] on link "جاري استلام عروض الأسعار جاري استلام عروض الأسعار" at bounding box center [578, 146] width 111 height 11
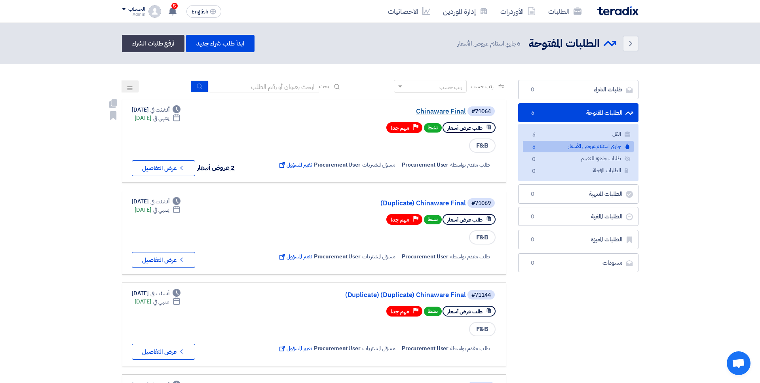
click at [446, 111] on link "Chinaware Final" at bounding box center [386, 111] width 158 height 7
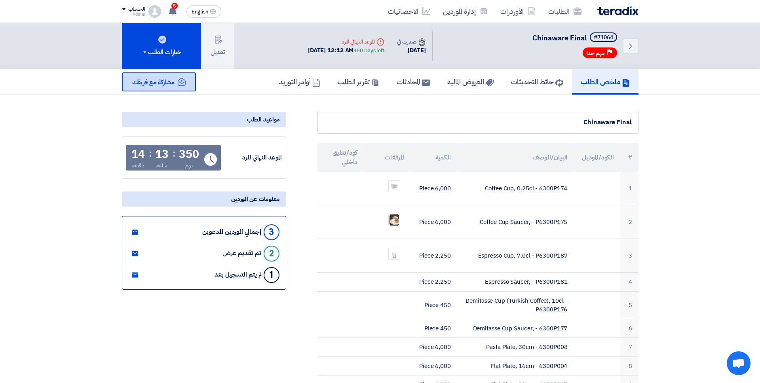
click at [180, 79] on use at bounding box center [182, 82] width 8 height 8
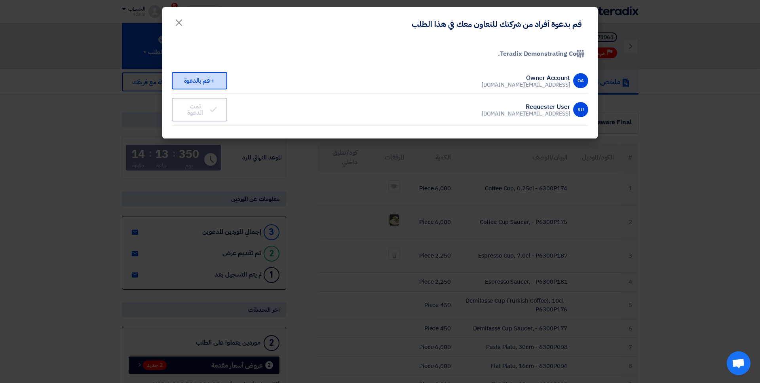
click at [205, 83] on div "+ قم بالدعوة" at bounding box center [199, 80] width 55 height 17
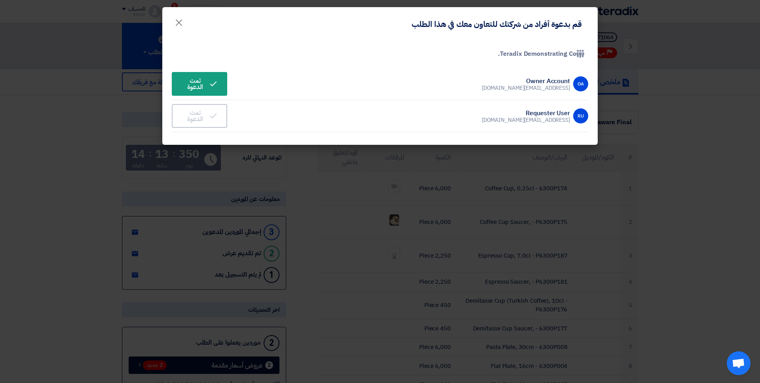
click at [274, 89] on li "OA Owner Account [EMAIL_ADDRESS][DOMAIN_NAME] Invited تمت الدعوة" at bounding box center [380, 84] width 416 height 32
drag, startPoint x: 551, startPoint y: 86, endPoint x: 504, endPoint y: 86, distance: 46.7
click at [504, 86] on li "OA Owner Account [EMAIL_ADDRESS][DOMAIN_NAME] Invited تمت الدعوة" at bounding box center [380, 84] width 416 height 32
click at [610, 44] on modal-container "قم بدعوة أفراد من شركتك للتعاون معك في هذا الطلب × Company Team Teradix Demonst…" at bounding box center [380, 191] width 760 height 383
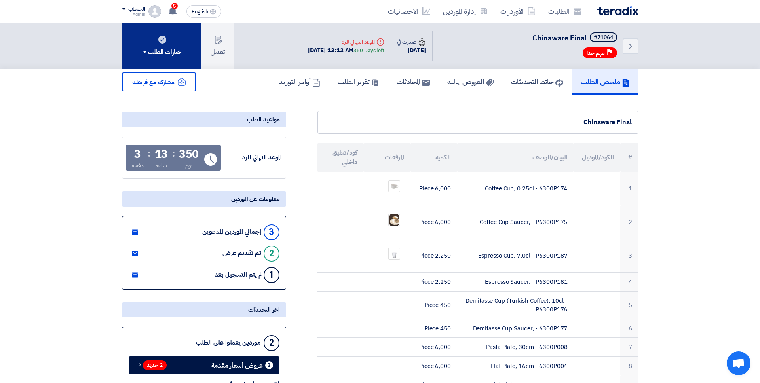
click at [184, 54] on button "خيارات الطلب" at bounding box center [161, 46] width 79 height 46
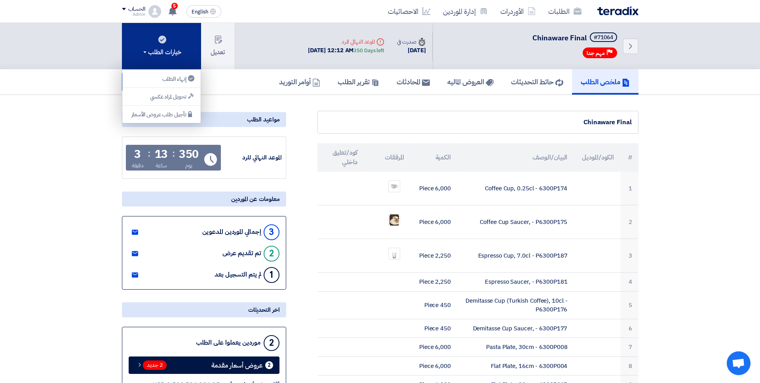
click at [173, 34] on button "خيارات الطلب" at bounding box center [161, 46] width 79 height 46
